Goal: Navigation & Orientation: Find specific page/section

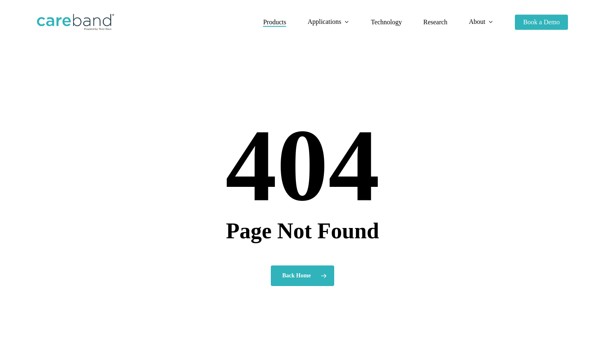
click at [274, 22] on span "Products" at bounding box center [274, 22] width 23 height 7
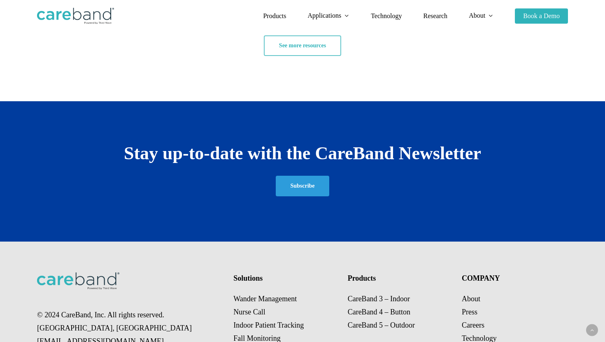
scroll to position [1463, 0]
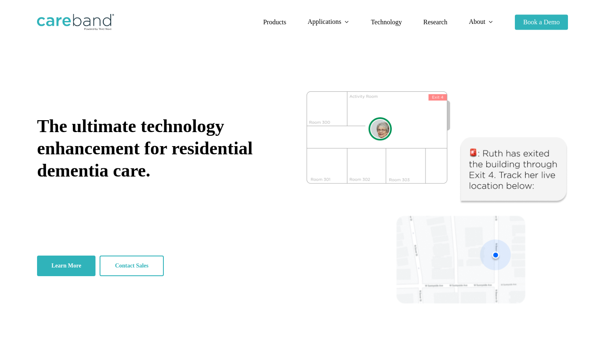
scroll to position [1463, 0]
